Goal: Information Seeking & Learning: Learn about a topic

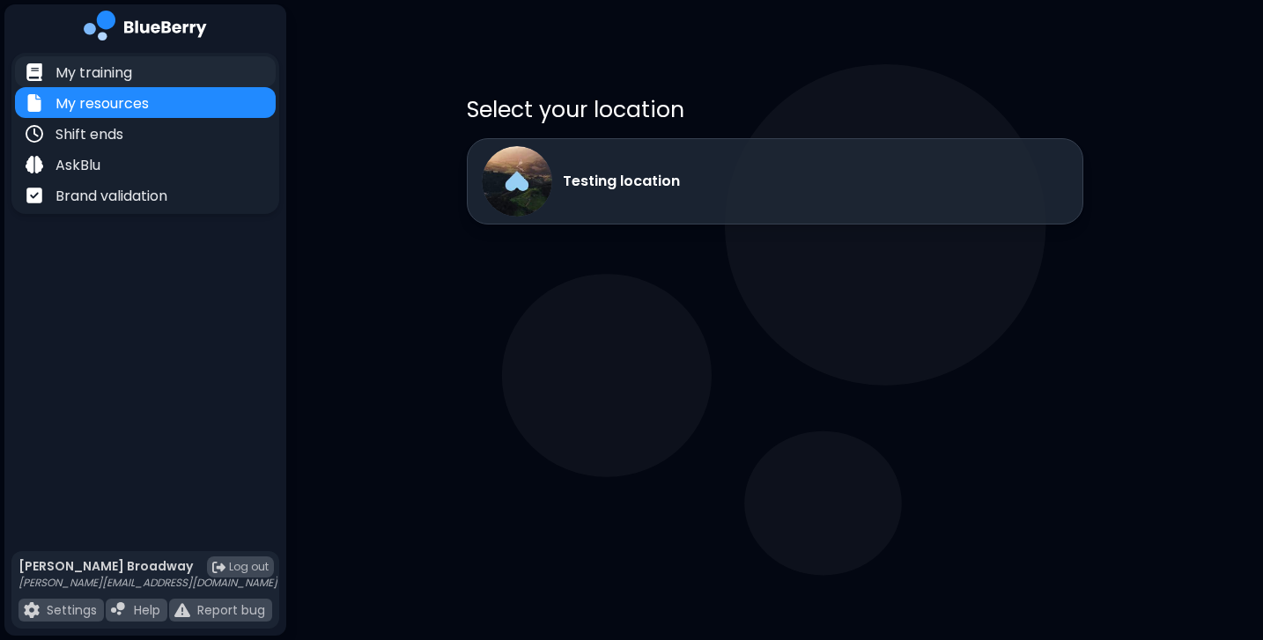
click at [183, 71] on div "My training" at bounding box center [145, 71] width 261 height 31
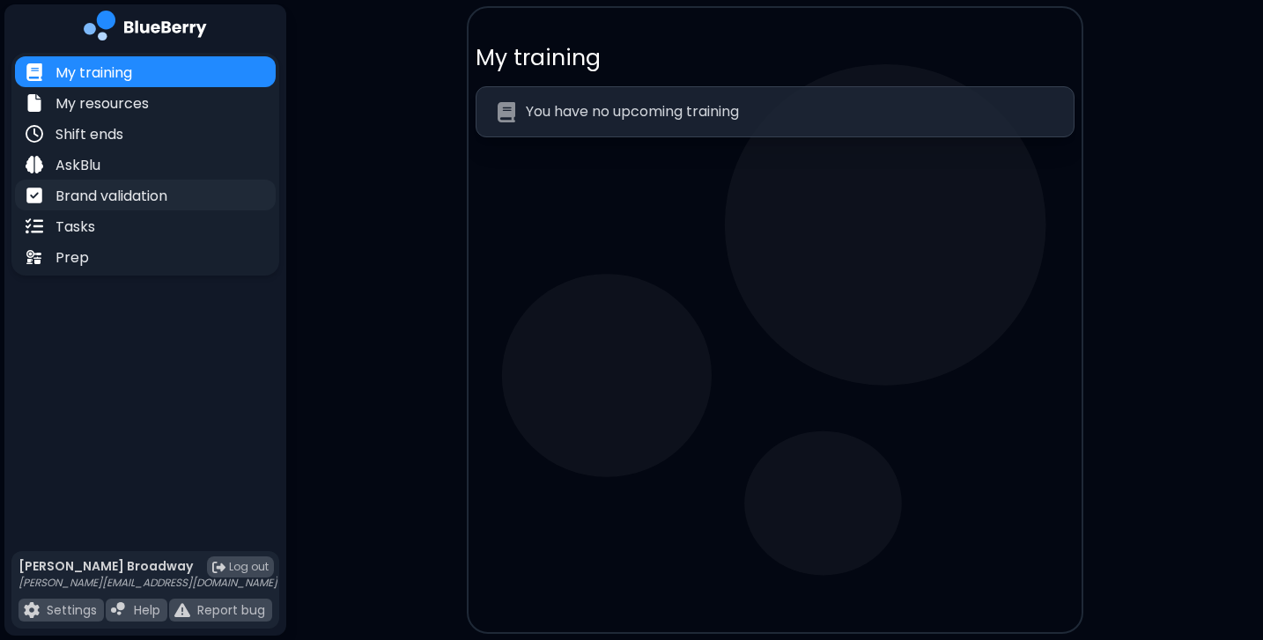
click at [136, 191] on p "Brand validation" at bounding box center [112, 196] width 112 height 21
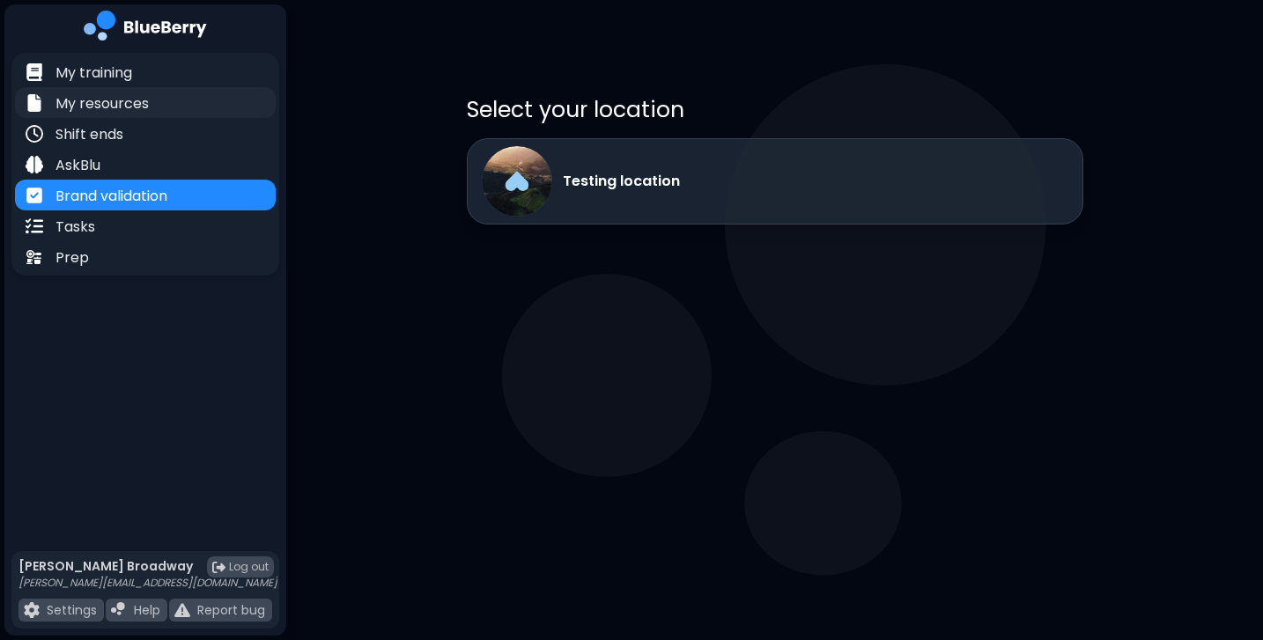
click at [59, 111] on p "My resources" at bounding box center [102, 103] width 93 height 21
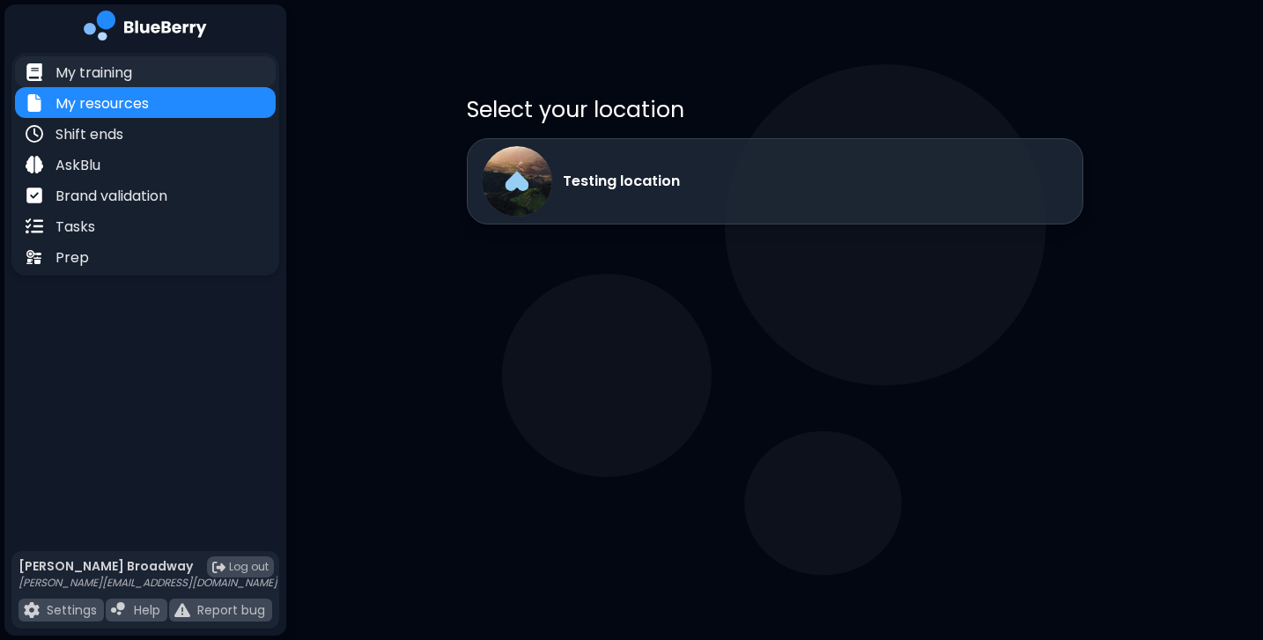
click at [159, 66] on div "My training" at bounding box center [145, 71] width 261 height 31
